Goal: Task Accomplishment & Management: Manage account settings

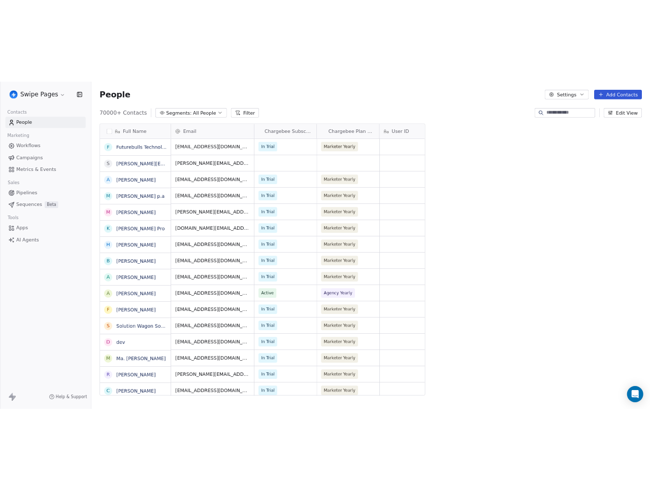
scroll to position [425, 505]
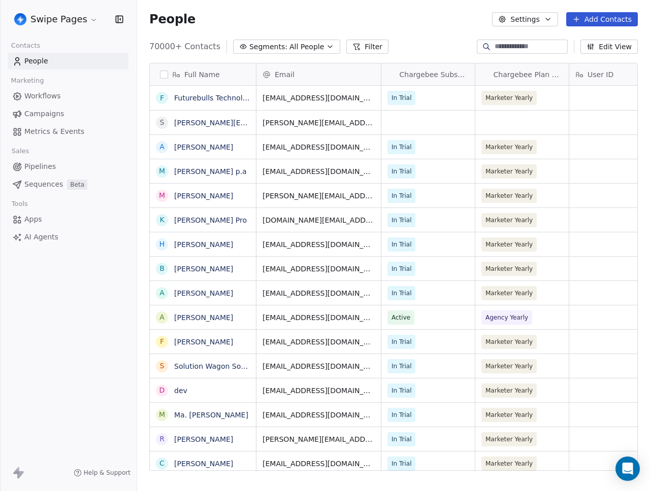
click at [35, 134] on span "Metrics & Events" at bounding box center [54, 131] width 60 height 11
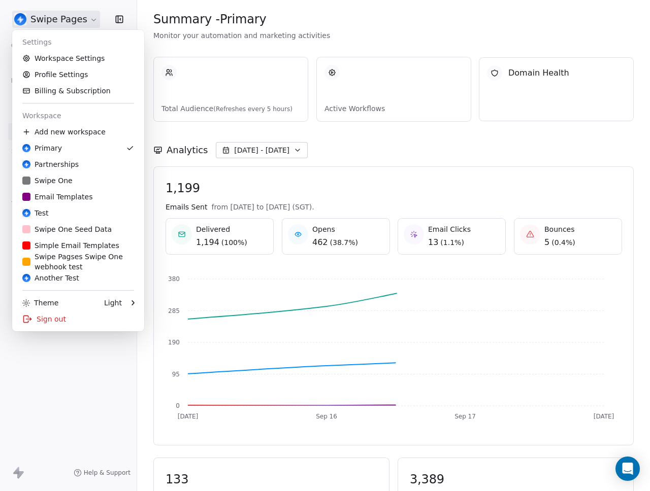
click at [68, 20] on html "Swipe Pages Contacts People Marketing Workflows Campaigns Metrics & Events Sale…" at bounding box center [325, 245] width 650 height 491
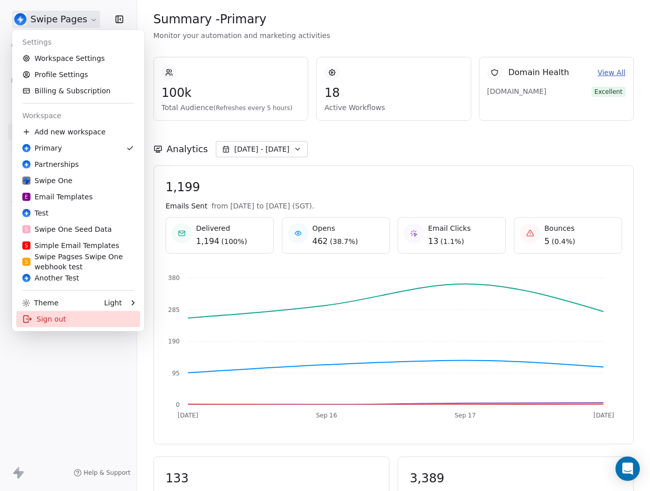
click at [58, 324] on div "Sign out" at bounding box center [78, 319] width 124 height 16
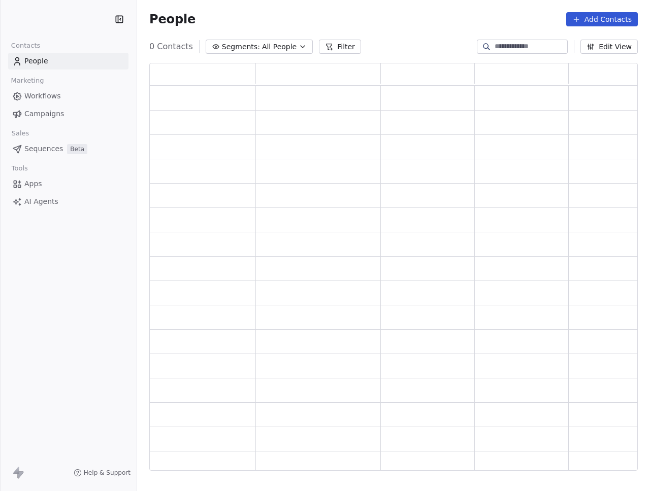
scroll to position [401, 481]
